Goal: Find specific page/section: Find specific page/section

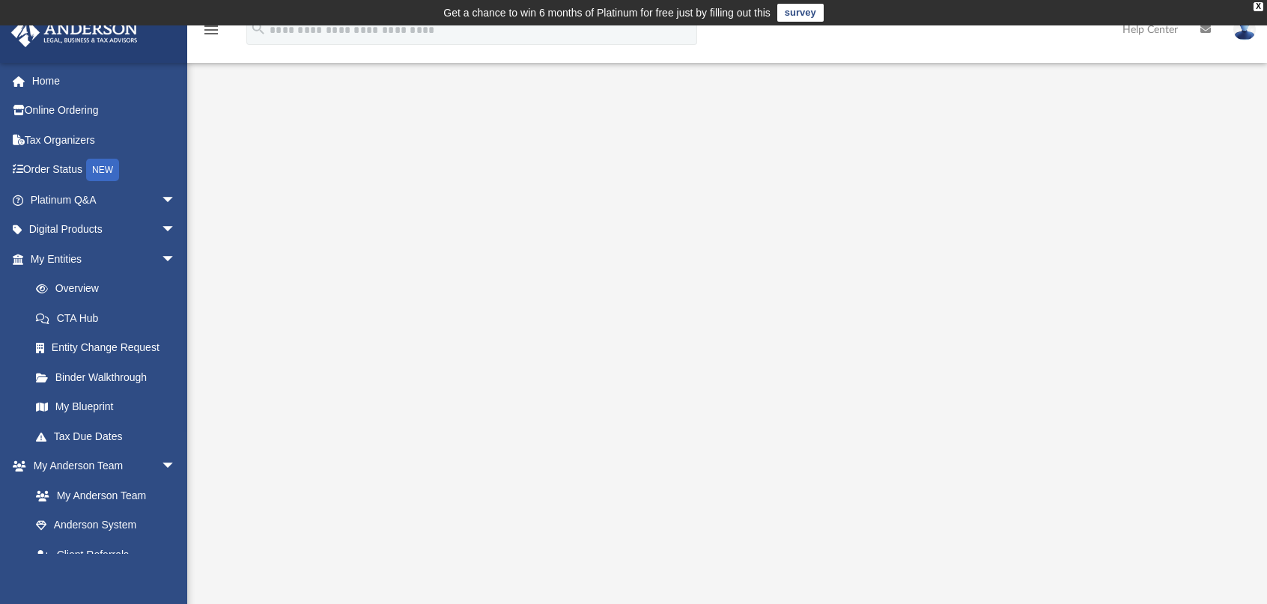
click at [228, 348] on div at bounding box center [727, 423] width 1080 height 599
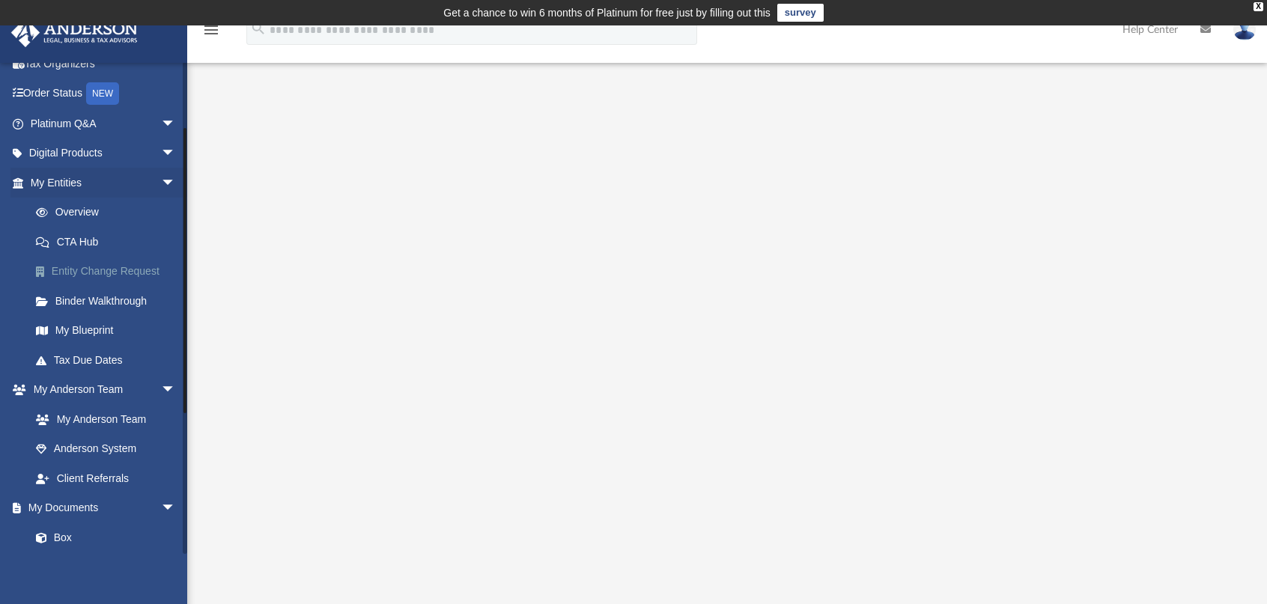
scroll to position [44, 0]
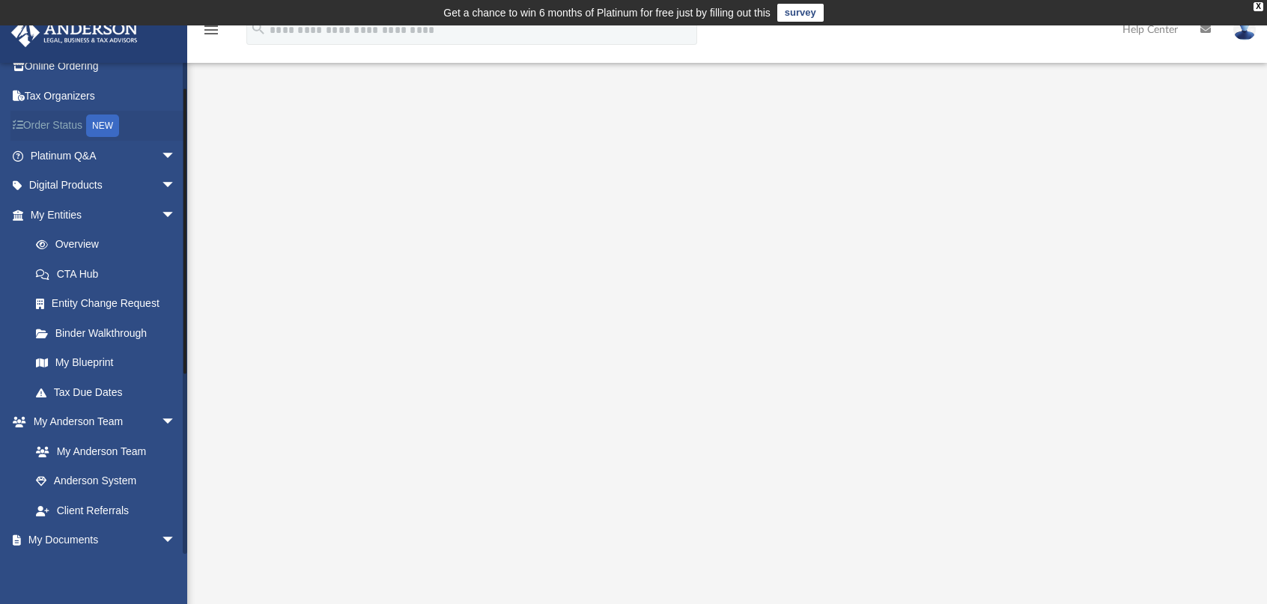
click at [54, 126] on link "Order Status NEW" at bounding box center [104, 126] width 188 height 31
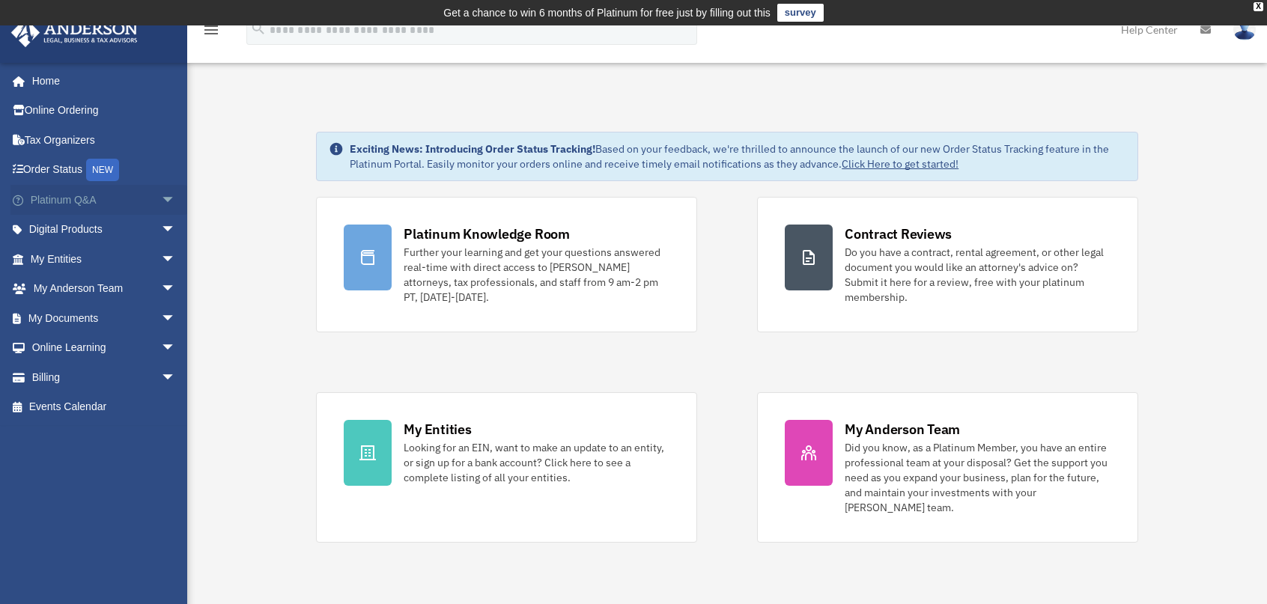
click at [76, 203] on link "Platinum Q&A arrow_drop_down" at bounding box center [104, 200] width 188 height 30
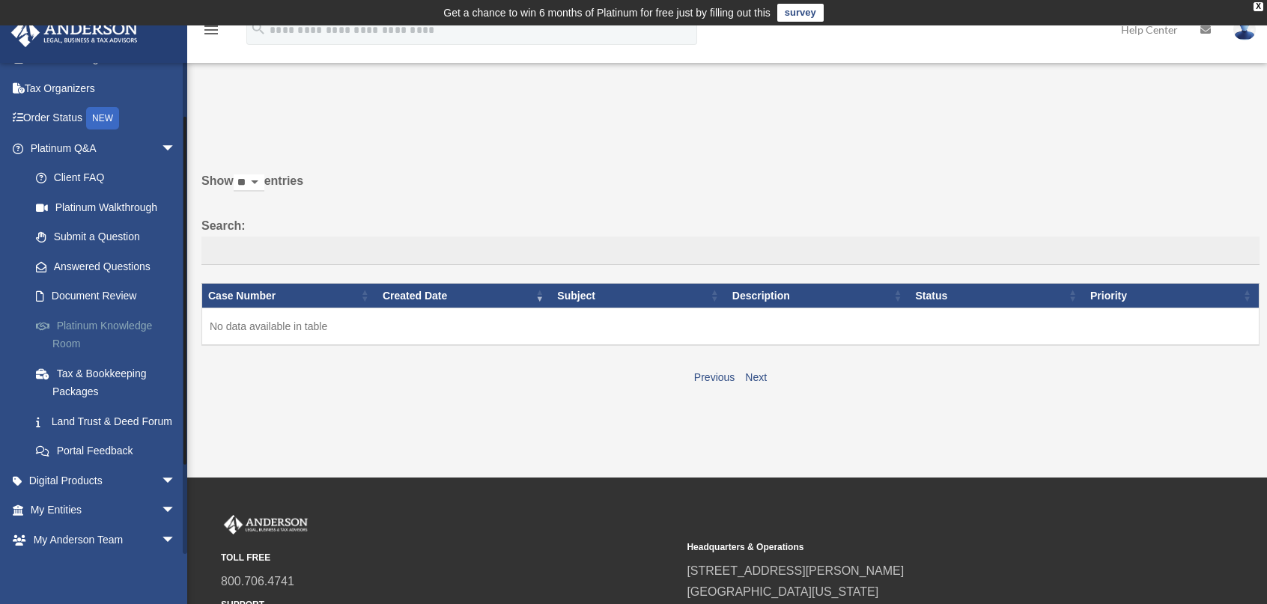
scroll to position [75, 0]
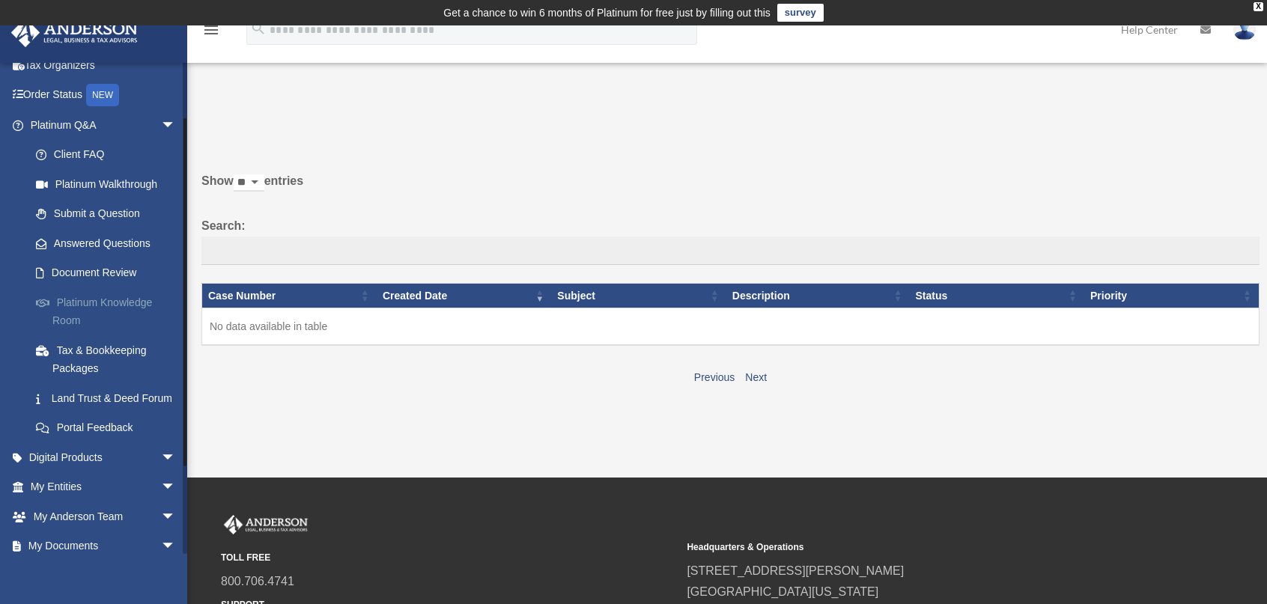
click at [67, 303] on link "Platinum Knowledge Room" at bounding box center [109, 312] width 177 height 48
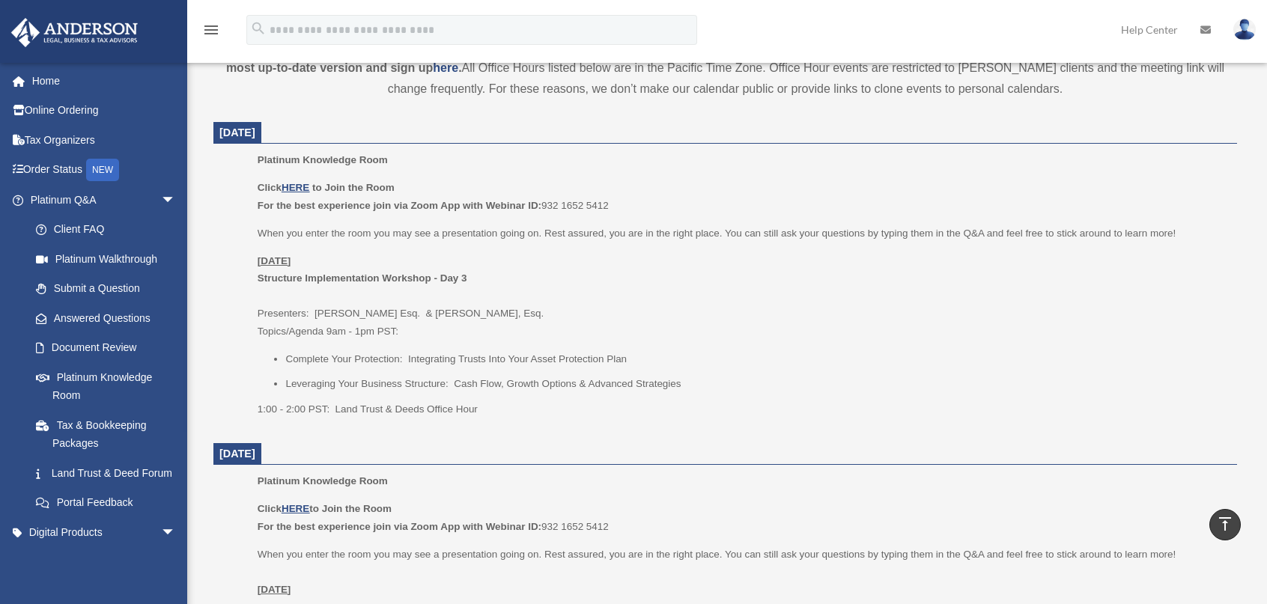
scroll to position [599, 0]
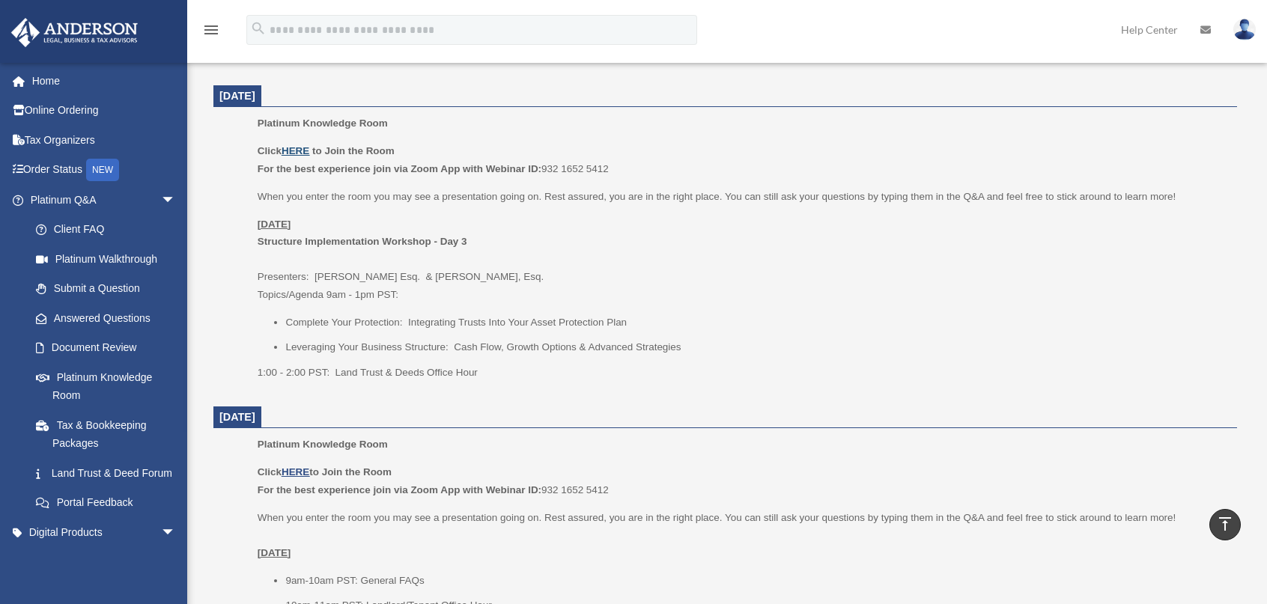
click at [294, 151] on u "HERE" at bounding box center [296, 150] width 28 height 11
